Goal: Information Seeking & Learning: Learn about a topic

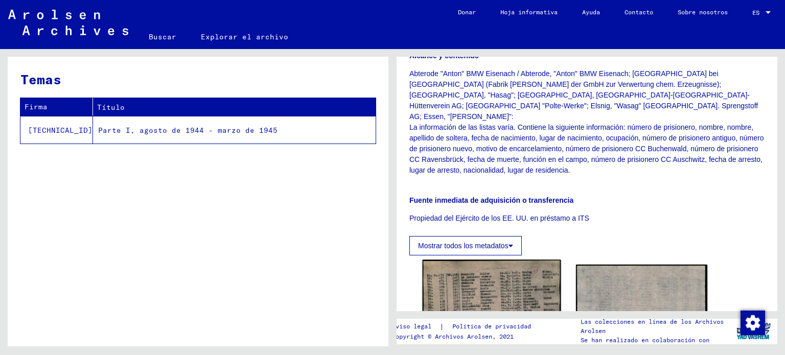
scroll to position [307, 0]
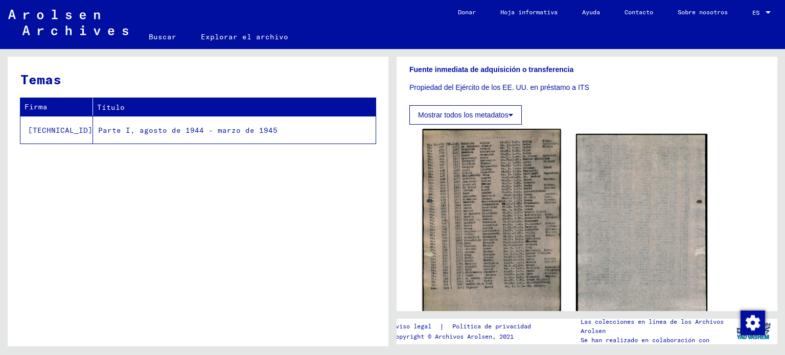
click at [495, 210] on img at bounding box center [492, 227] width 138 height 197
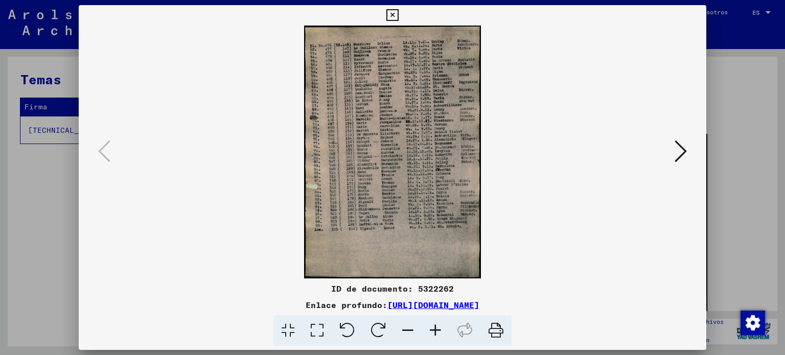
click at [431, 214] on img at bounding box center [392, 152] width 559 height 253
click at [437, 327] on icon at bounding box center [436, 330] width 28 height 31
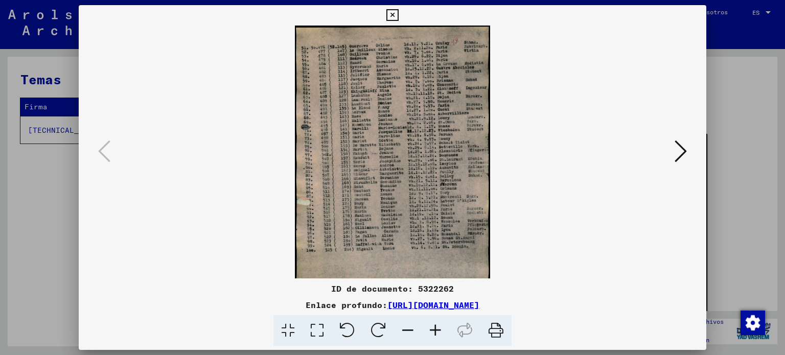
click at [437, 327] on icon at bounding box center [436, 330] width 28 height 31
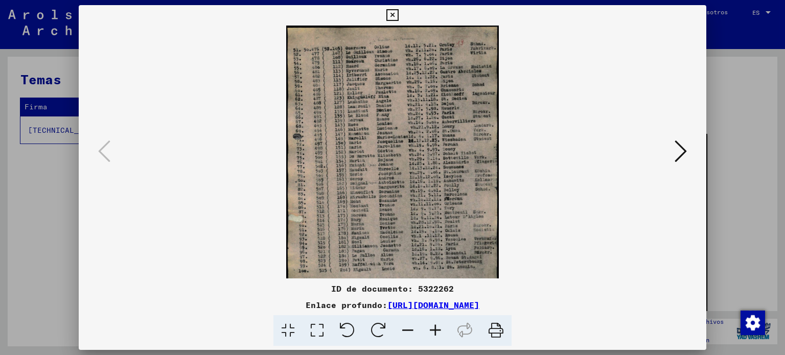
click at [437, 327] on icon at bounding box center [436, 330] width 28 height 31
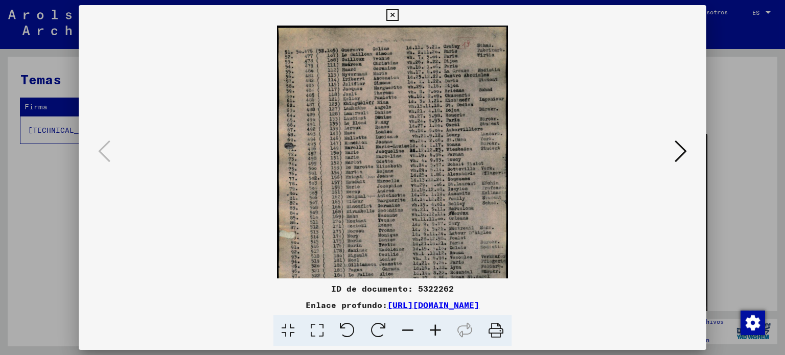
click at [437, 327] on icon at bounding box center [436, 330] width 28 height 31
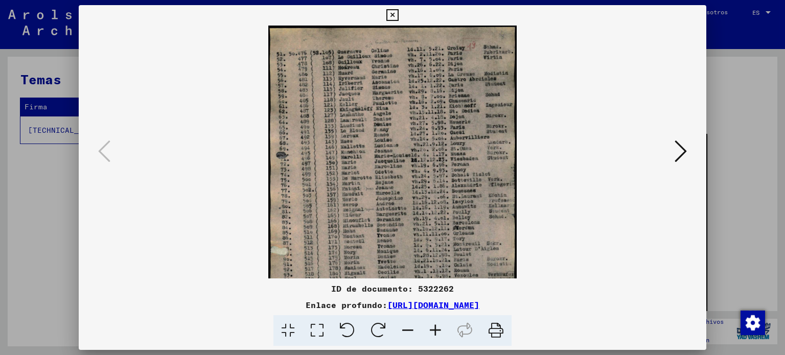
click at [434, 332] on icon at bounding box center [436, 330] width 28 height 31
click at [435, 331] on icon at bounding box center [436, 330] width 28 height 31
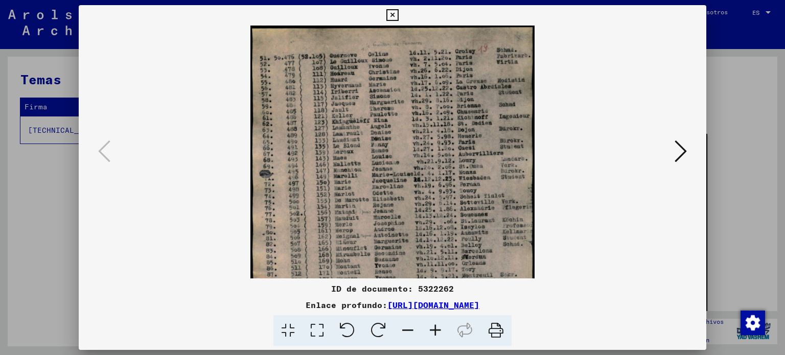
click at [435, 331] on icon at bounding box center [436, 330] width 28 height 31
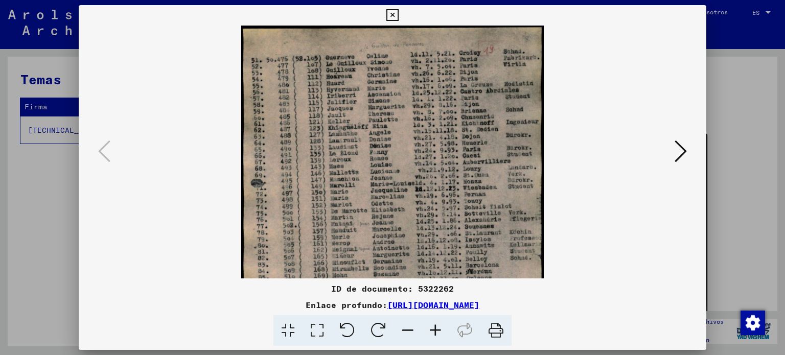
click at [435, 331] on icon at bounding box center [436, 330] width 28 height 31
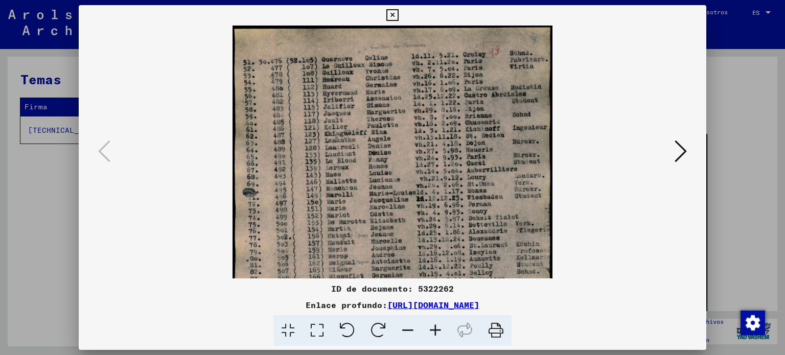
click at [435, 331] on icon at bounding box center [436, 330] width 28 height 31
